Goal: Information Seeking & Learning: Check status

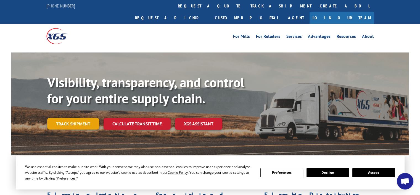
click at [81, 118] on link "Track shipment" at bounding box center [73, 124] width 52 height 12
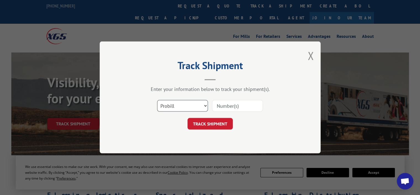
click at [201, 105] on select "Select category... Probill BOL PO" at bounding box center [182, 106] width 51 height 12
select select "bol"
click at [157, 100] on select "Select category... Probill BOL PO" at bounding box center [182, 106] width 51 height 12
click at [231, 104] on input at bounding box center [237, 106] width 51 height 12
paste input "2867346"
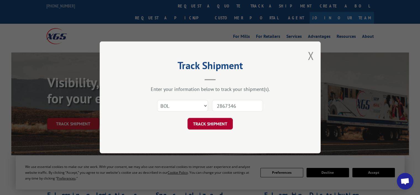
type input "2867346"
click at [221, 122] on button "TRACK SHIPMENT" at bounding box center [209, 124] width 45 height 12
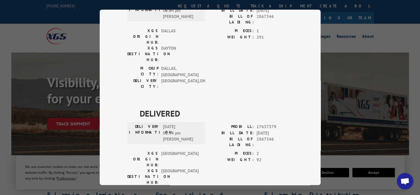
scroll to position [74, 0]
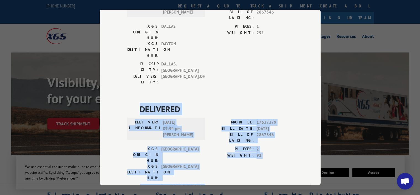
drag, startPoint x: 287, startPoint y: 144, endPoint x: 119, endPoint y: 71, distance: 182.9
click at [119, 71] on div "Track Shipment DELIVERED DELIVERY INFORMATION: [DATE] 02:04 pm [PERSON_NAME] PR…" at bounding box center [210, 97] width 221 height 175
copy div "DELIVERED DELIVERY INFORMATION: [DATE] 01:44 pm [PERSON_NAME]: 17637379 BILL DA…"
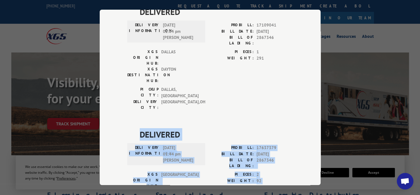
scroll to position [0, 0]
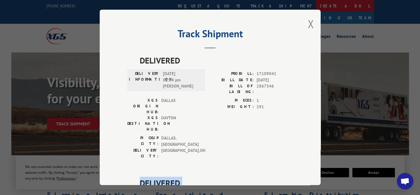
drag, startPoint x: 309, startPoint y: 22, endPoint x: 223, endPoint y: 1, distance: 89.2
click at [309, 22] on button "Close modal" at bounding box center [310, 24] width 6 height 15
